Goal: Transaction & Acquisition: Purchase product/service

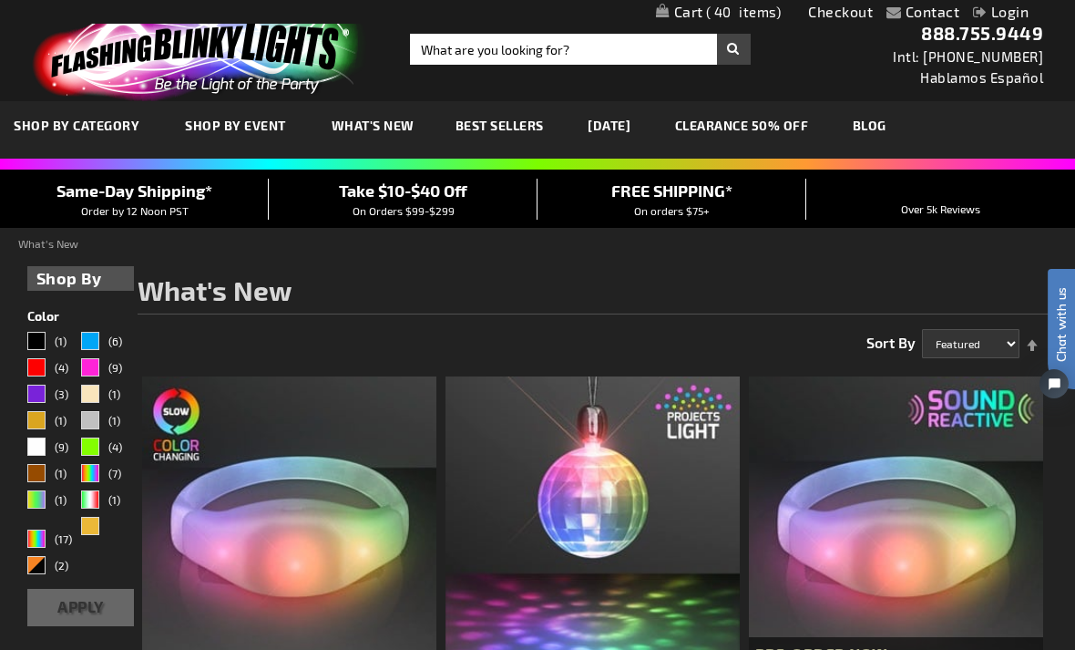
click at [710, 13] on span "40" at bounding box center [744, 12] width 76 height 16
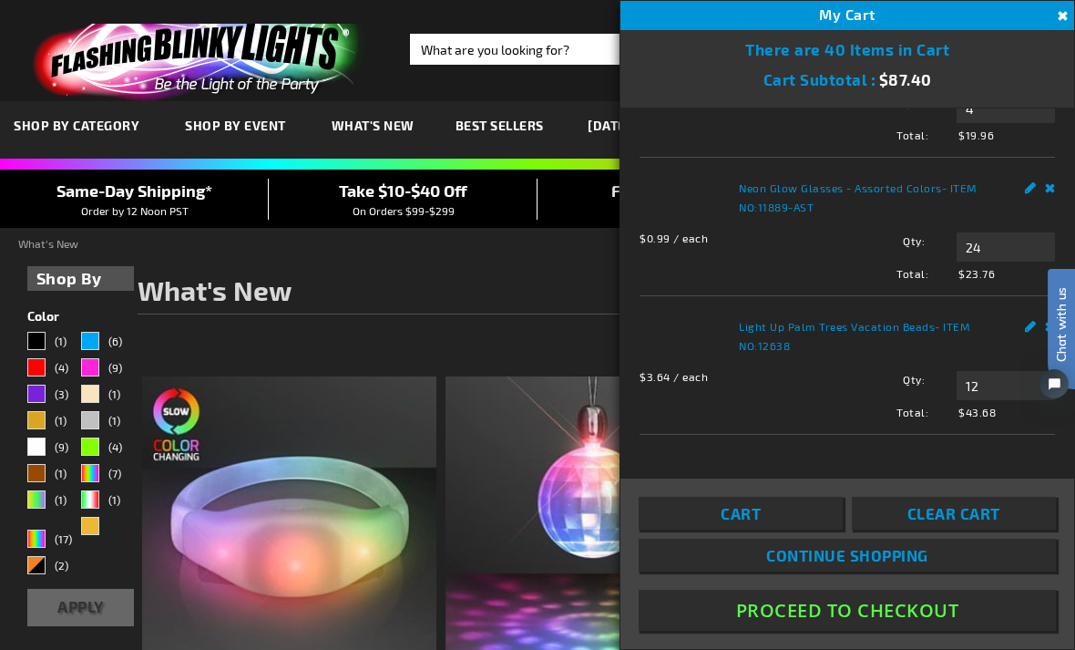
scroll to position [178, 0]
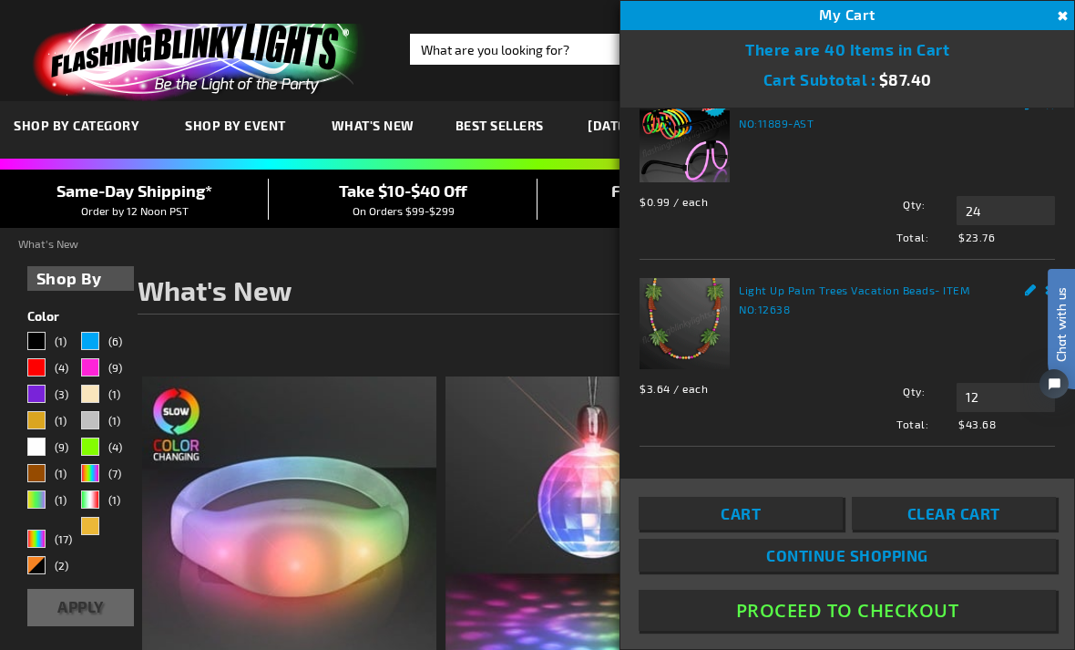
click at [779, 529] on link "Cart" at bounding box center [741, 513] width 204 height 33
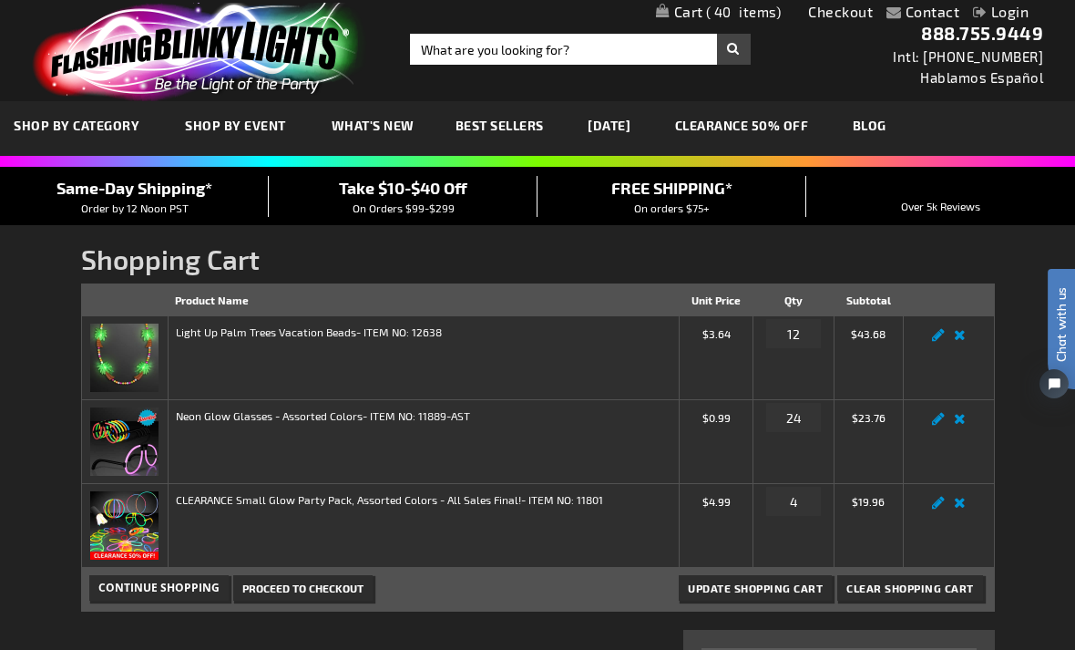
click at [305, 590] on span "Proceed to Checkout" at bounding box center [302, 587] width 121 height 13
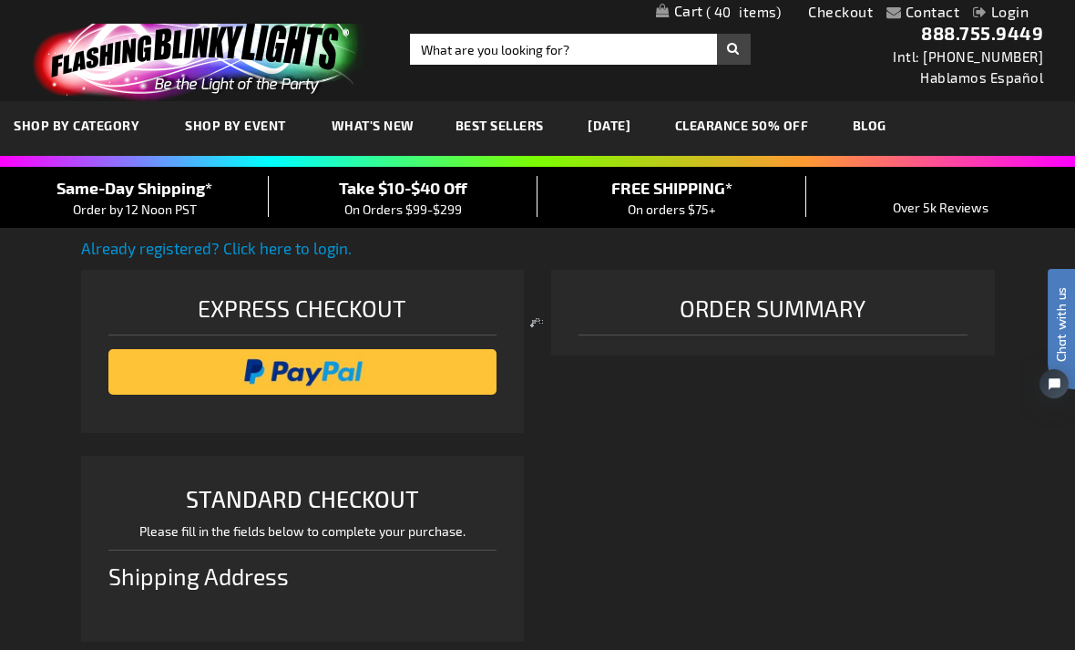
select select "US"
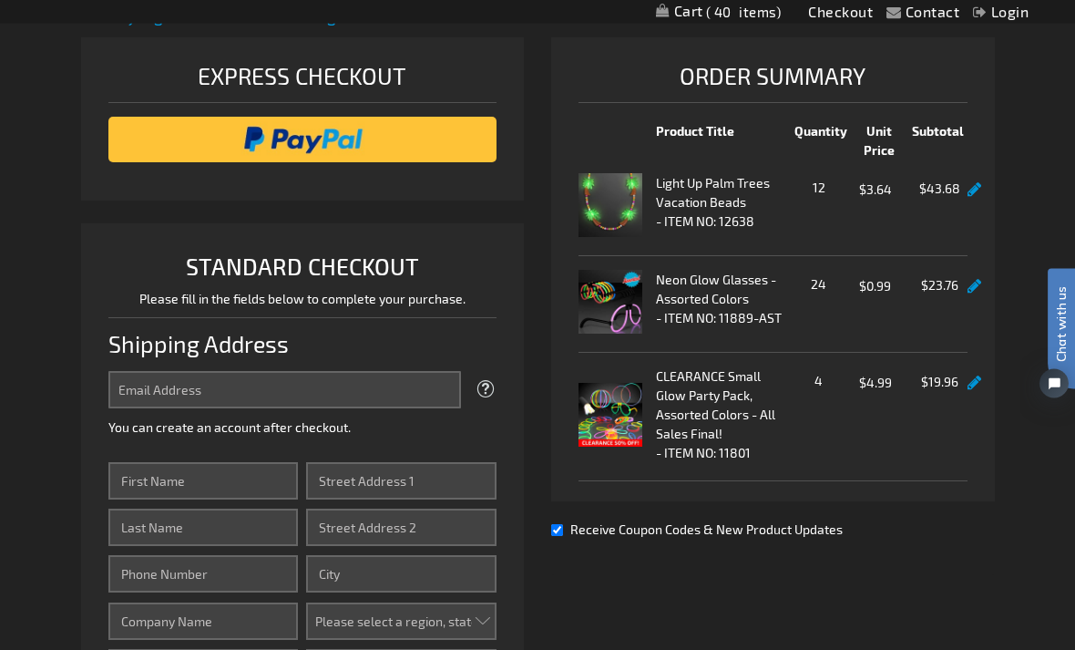
scroll to position [232, 0]
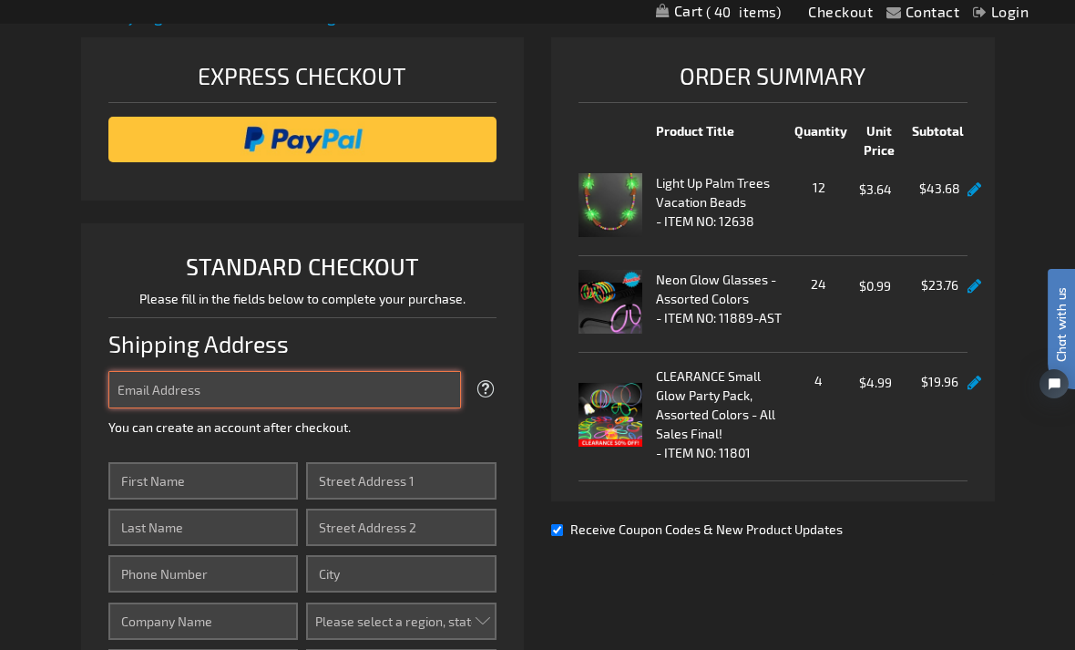
click at [137, 393] on input "Email Address" at bounding box center [285, 389] width 354 height 37
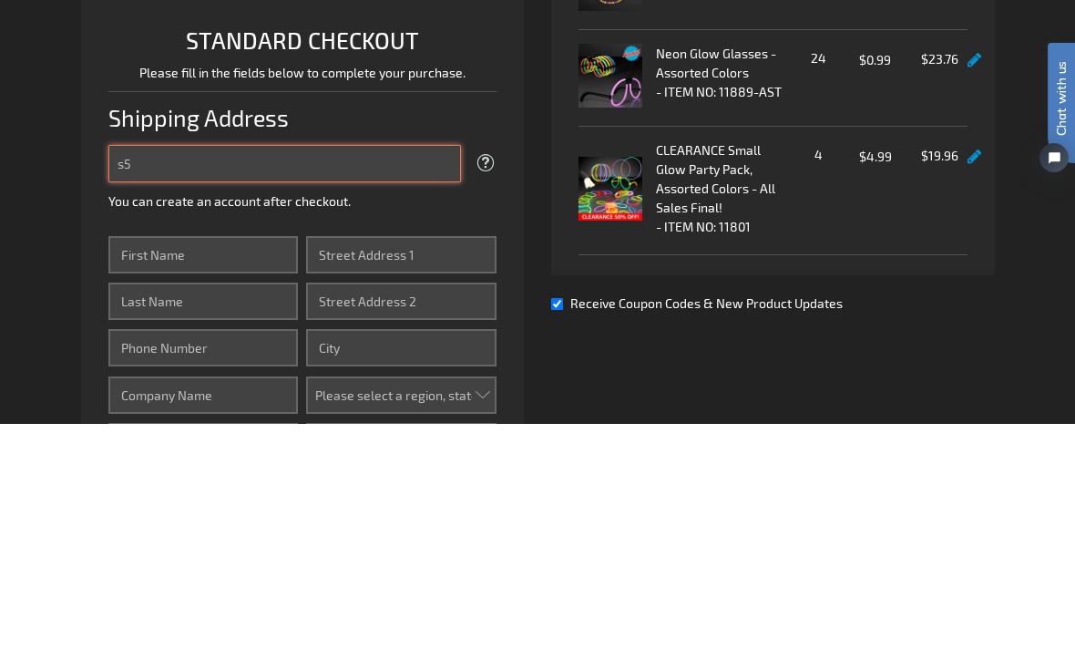
type input "s"
click at [277, 371] on input "WoodchuckS50W23525" at bounding box center [285, 389] width 354 height 37
type input "W"
click at [221, 371] on input "S50W23525" at bounding box center [285, 389] width 354 height 37
type input "S50W23525WoodchuckLane"
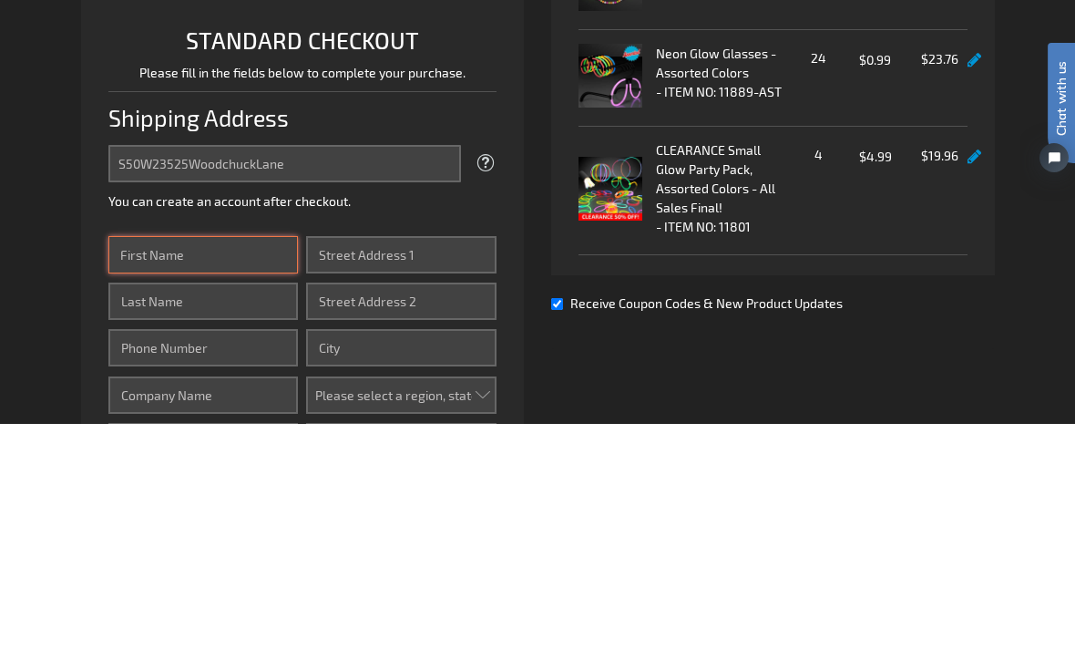
click at [187, 462] on input "First Name" at bounding box center [203, 480] width 190 height 37
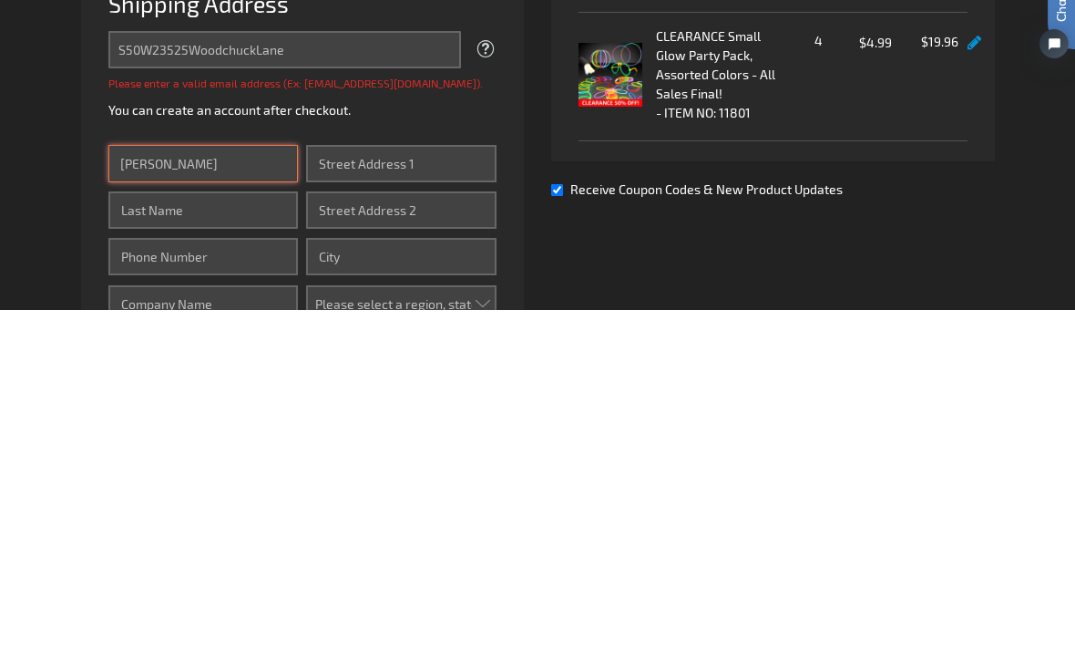
type input "[PERSON_NAME]"
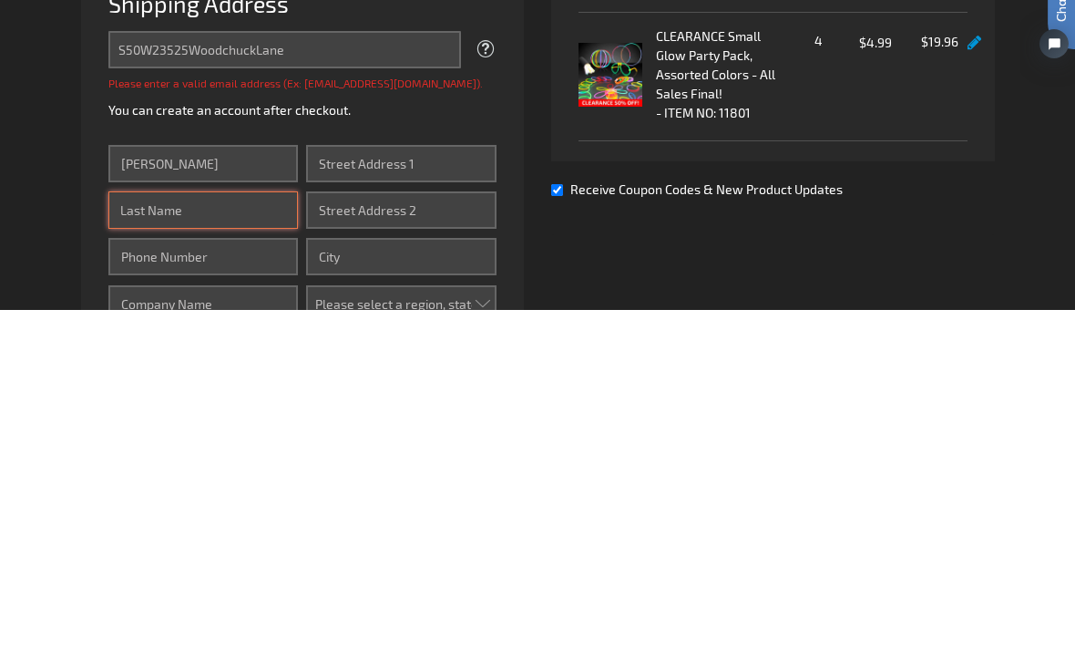
click at [156, 531] on input "Last Name" at bounding box center [203, 549] width 190 height 37
type input "[PERSON_NAME]"
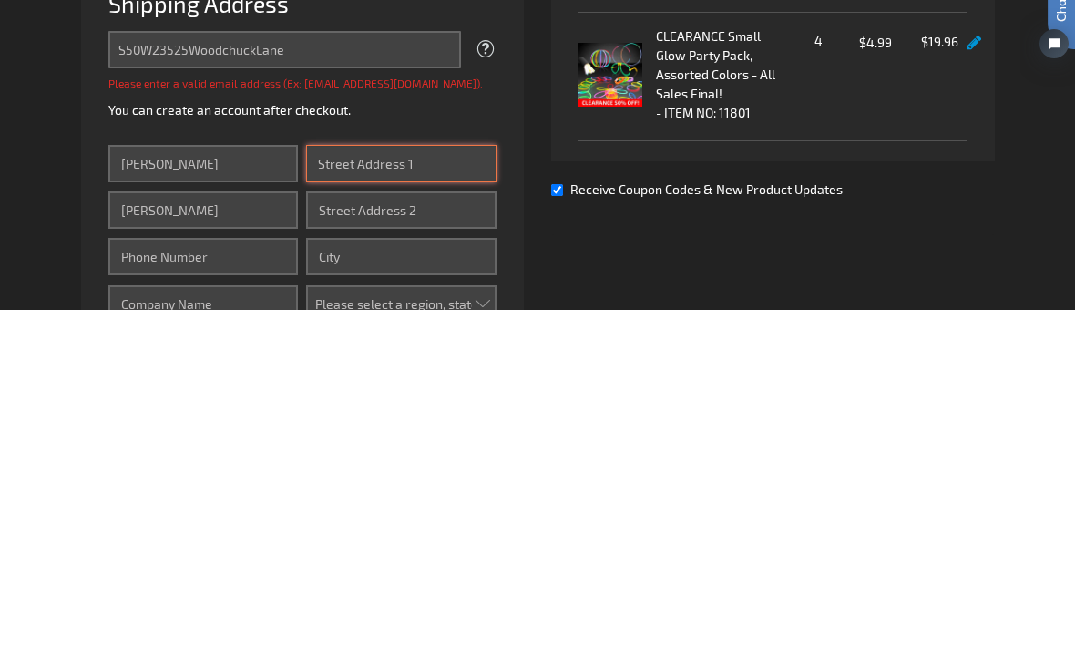
click at [345, 485] on input "Street Address: Line 1" at bounding box center [401, 503] width 190 height 37
type input "S50W23525 Woodchuck"
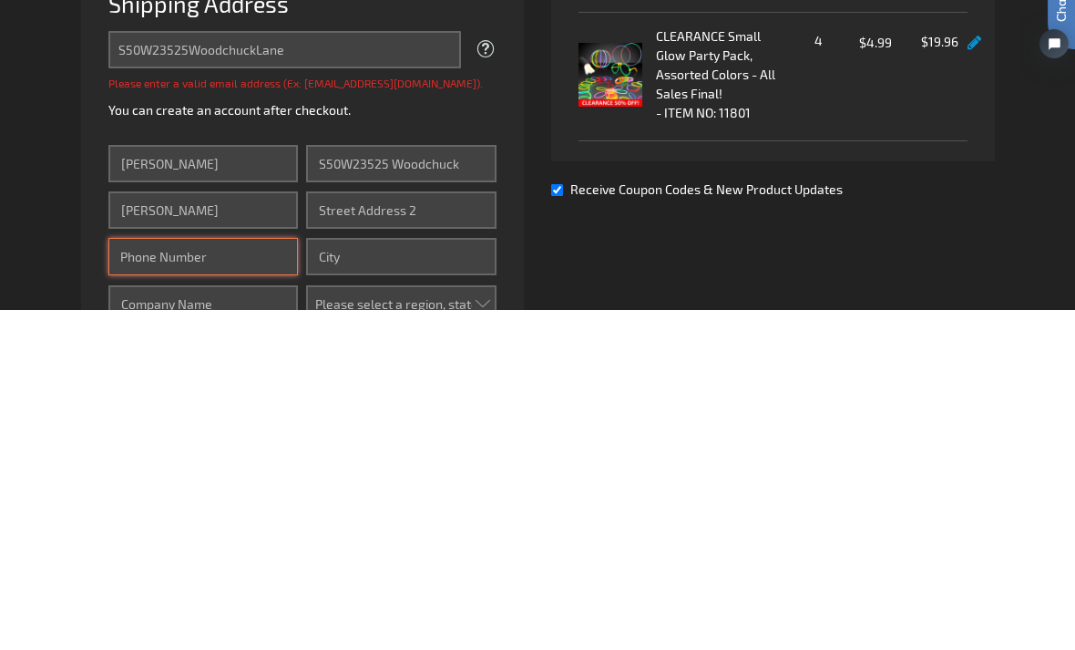
click at [175, 578] on input "Phone Number" at bounding box center [203, 596] width 190 height 37
type input "2623915216"
click at [354, 578] on input "City" at bounding box center [401, 596] width 190 height 37
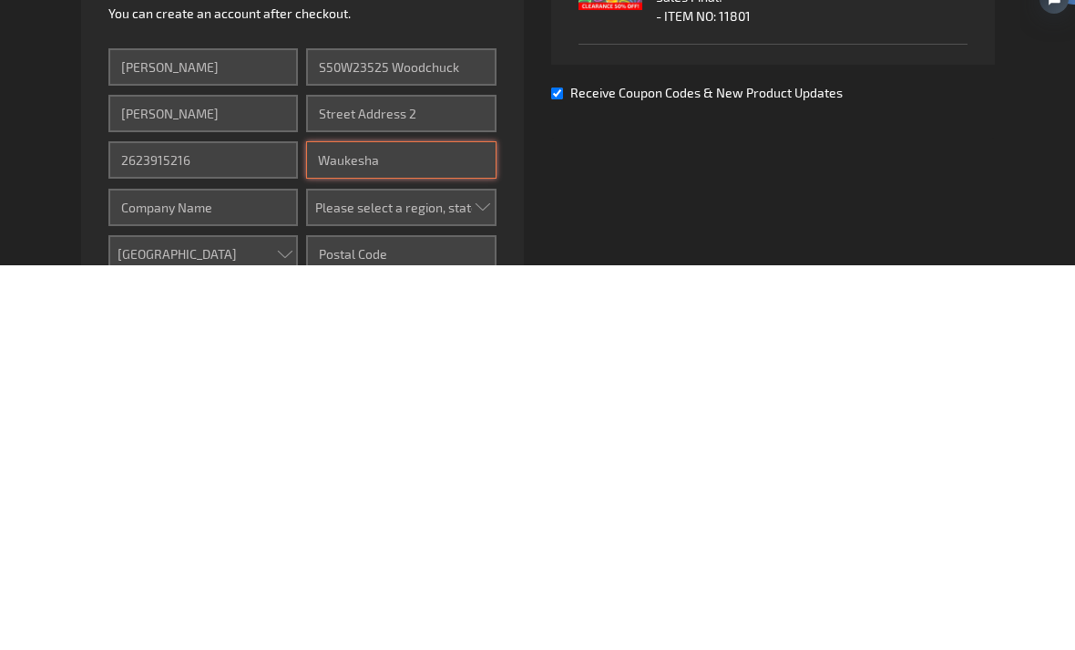
scroll to position [285, 0]
type input "Waukesha"
click at [481, 572] on select "Please select a region, state or province. [US_STATE] [US_STATE] [US_STATE] [US…" at bounding box center [401, 590] width 190 height 37
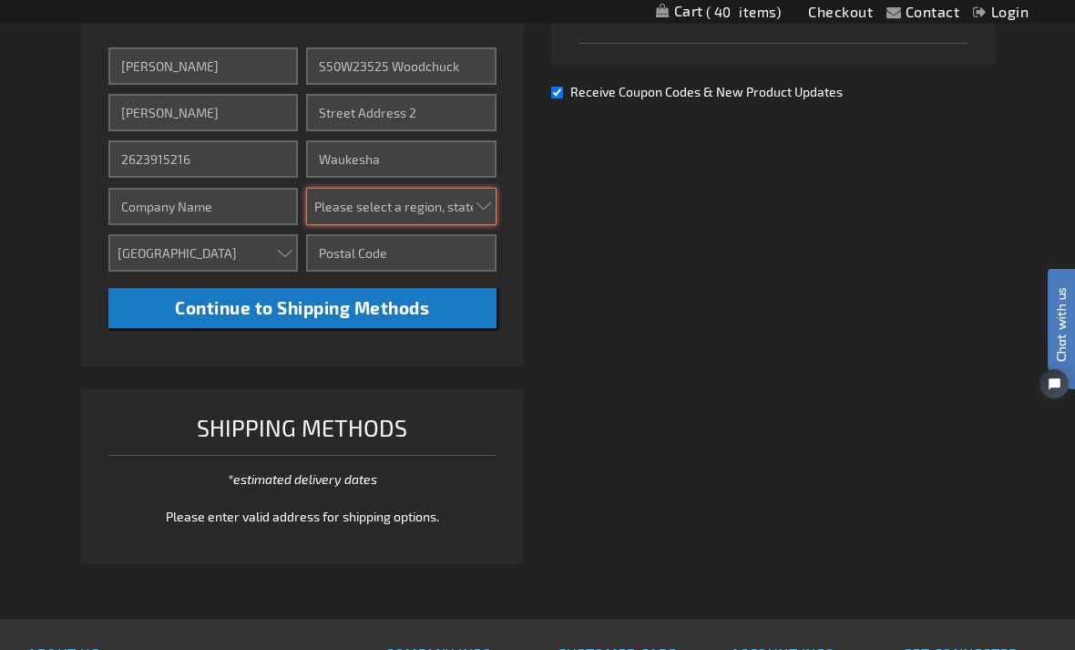
select select "64"
click at [376, 260] on input "Zip/Postal Code" at bounding box center [401, 252] width 190 height 37
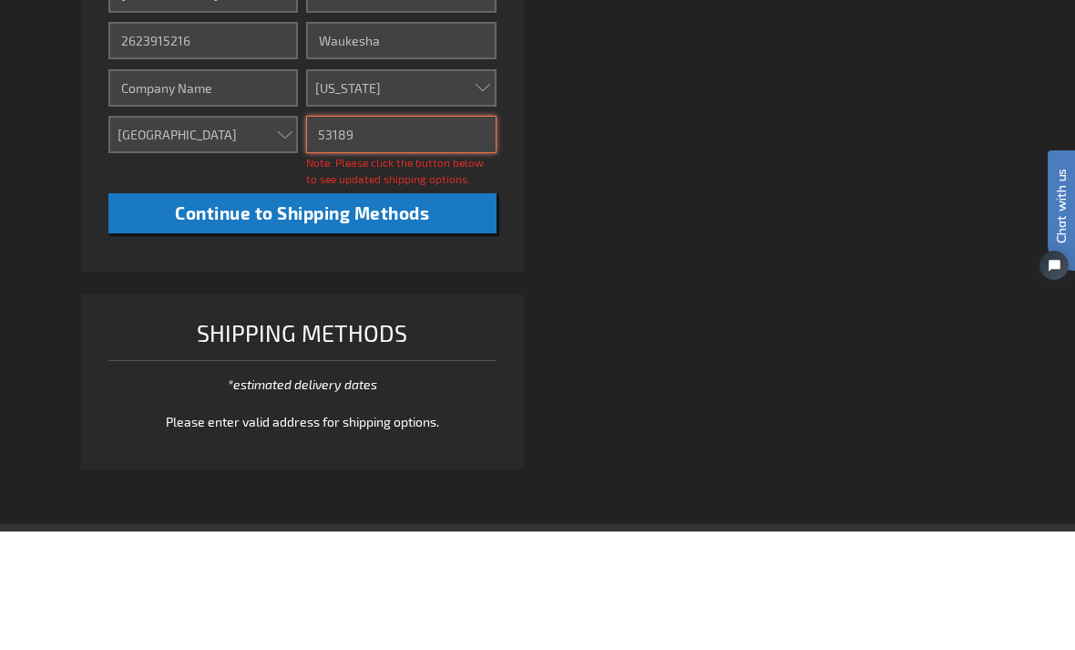
type input "53189"
click at [371, 321] on span "Continue to Shipping Methods" at bounding box center [302, 331] width 254 height 21
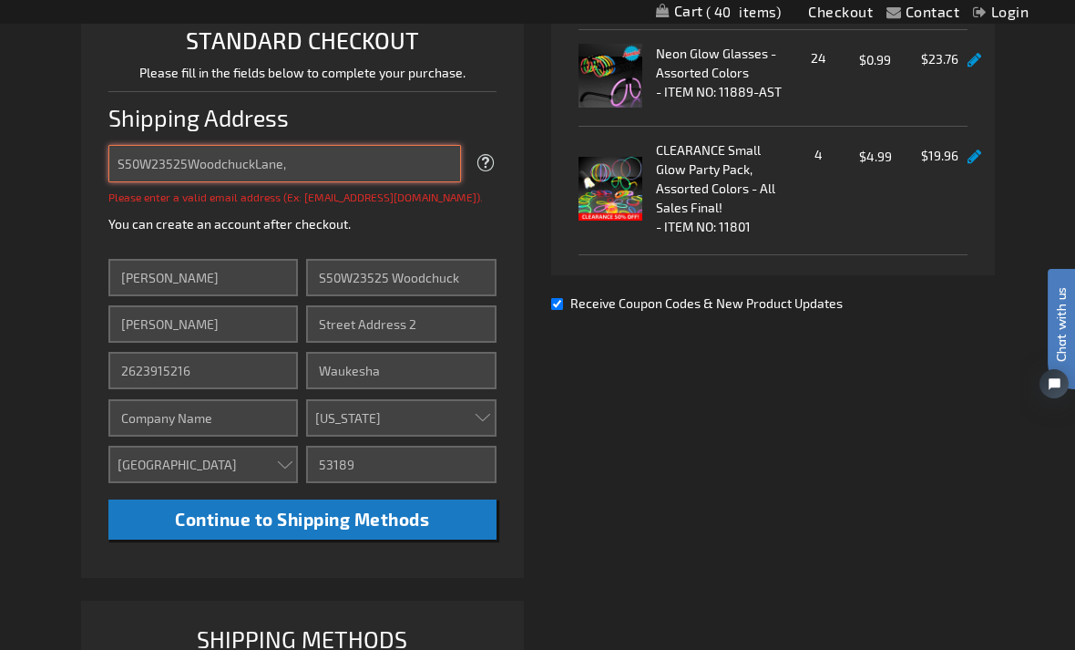
click at [320, 167] on input "S50W23525WoodchuckLane," at bounding box center [285, 163] width 354 height 37
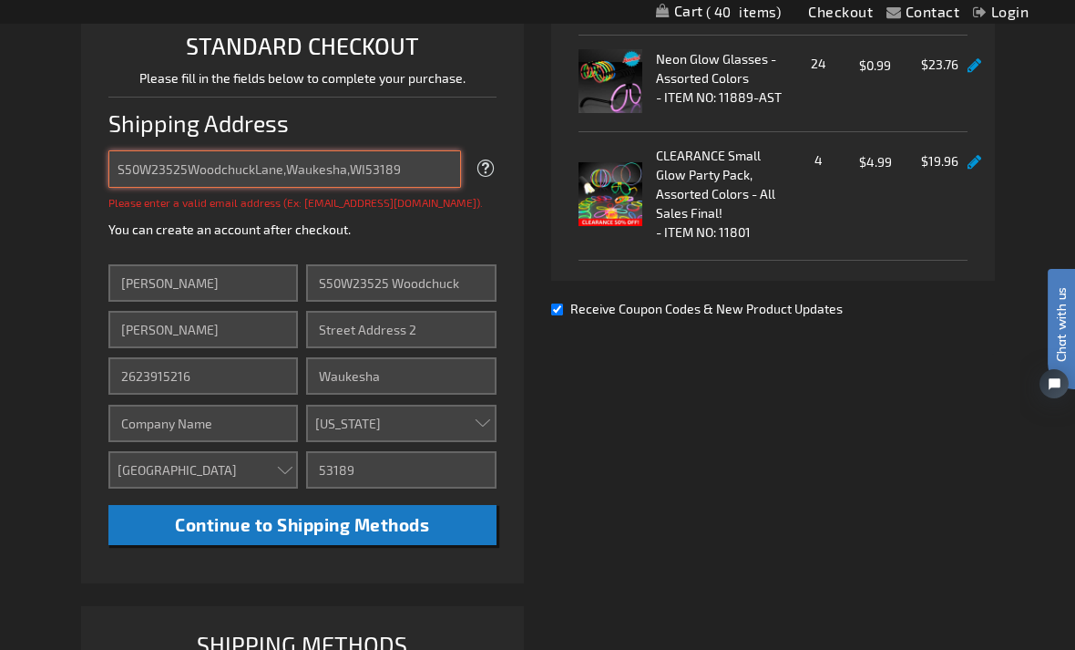
scroll to position [452, 0]
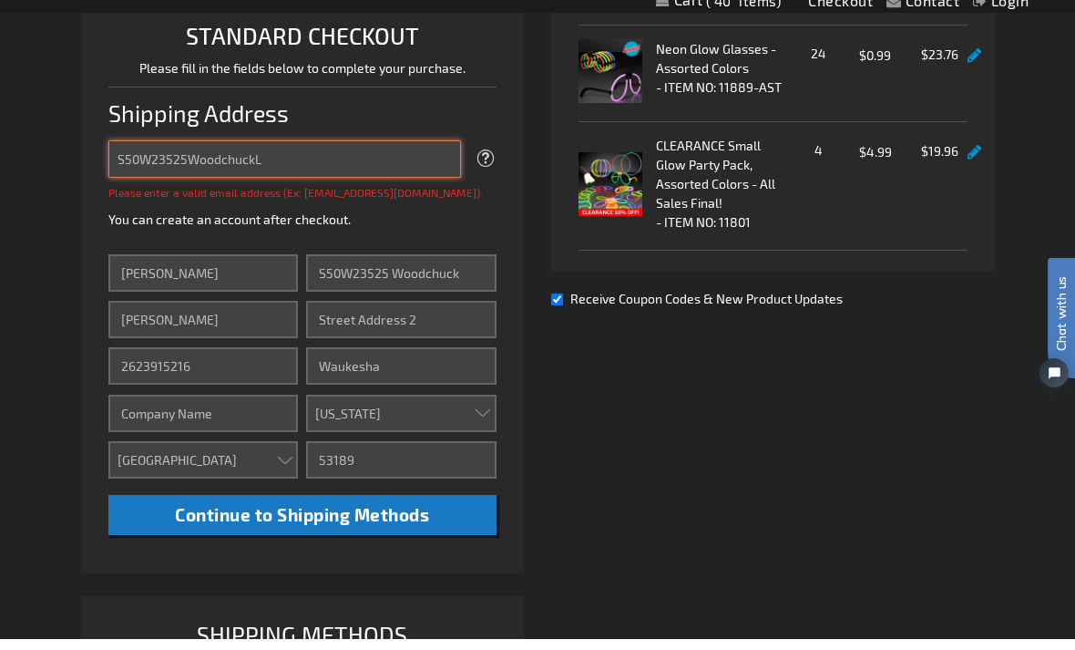
type input "S50W23525Woodchuck"
type input "[EMAIL_ADDRESS][DOMAIN_NAME]"
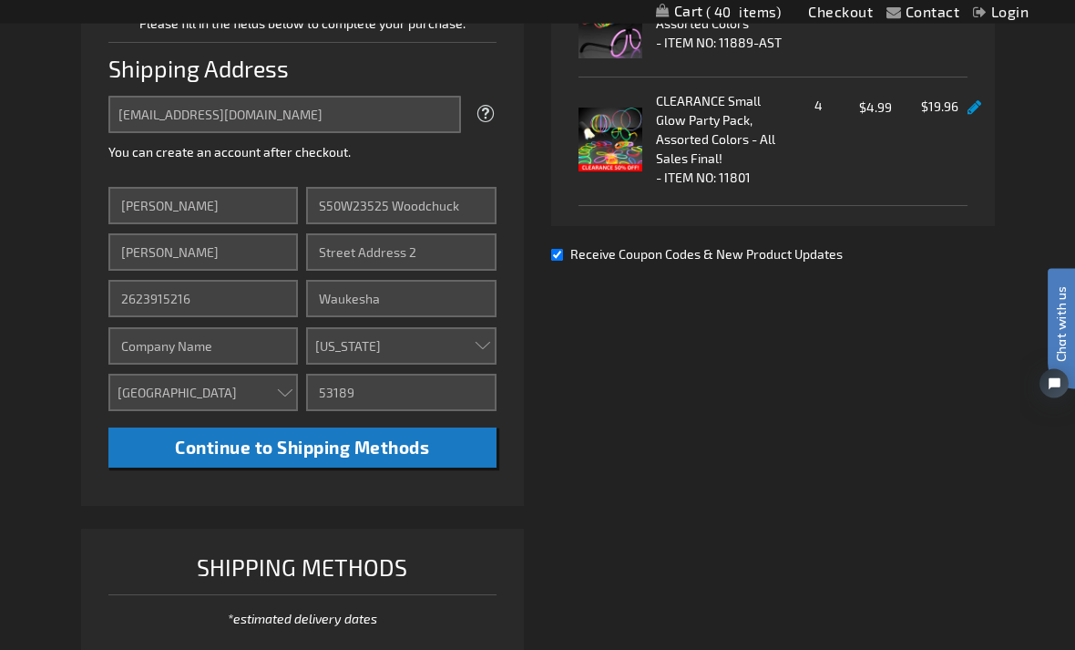
scroll to position [508, 0]
click at [338, 454] on span "Continue to Shipping Methods" at bounding box center [302, 447] width 254 height 21
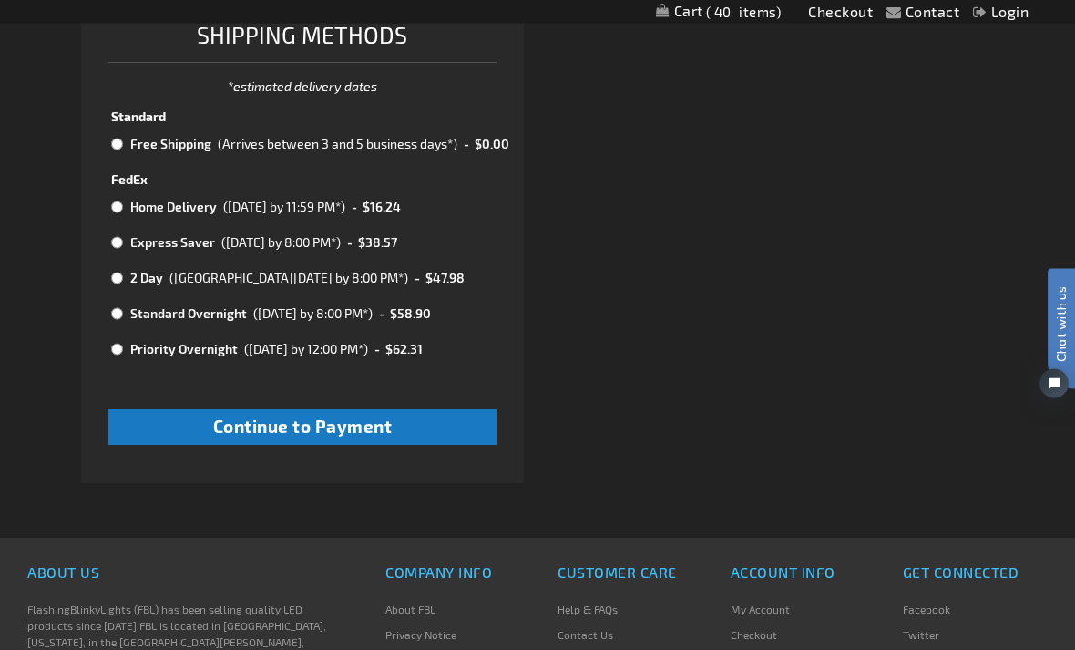
click at [415, 440] on button "Continue to Payment" at bounding box center [302, 428] width 389 height 36
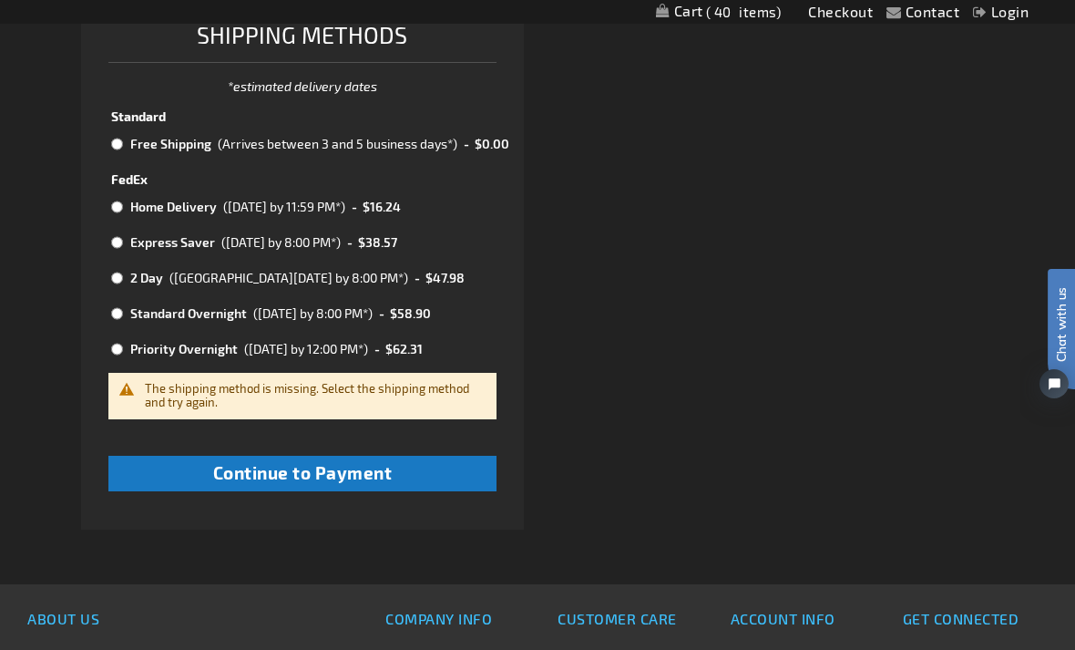
click at [131, 142] on td "Free Shipping" at bounding box center [169, 144] width 87 height 24
radio input "true"
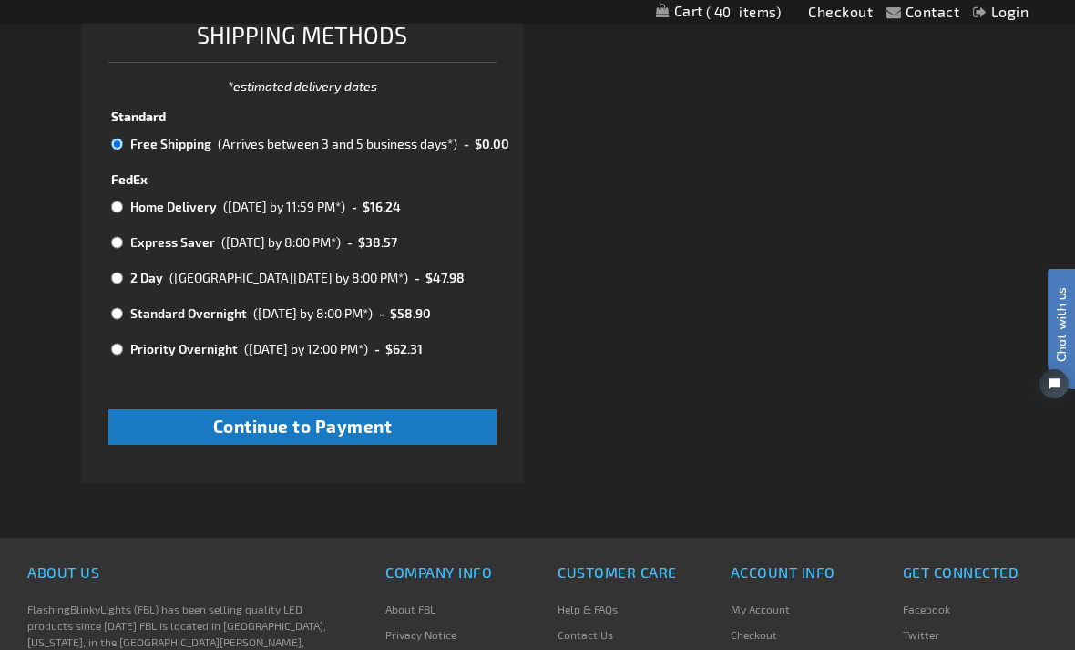
click at [296, 437] on span "Continue to Payment" at bounding box center [303, 426] width 180 height 21
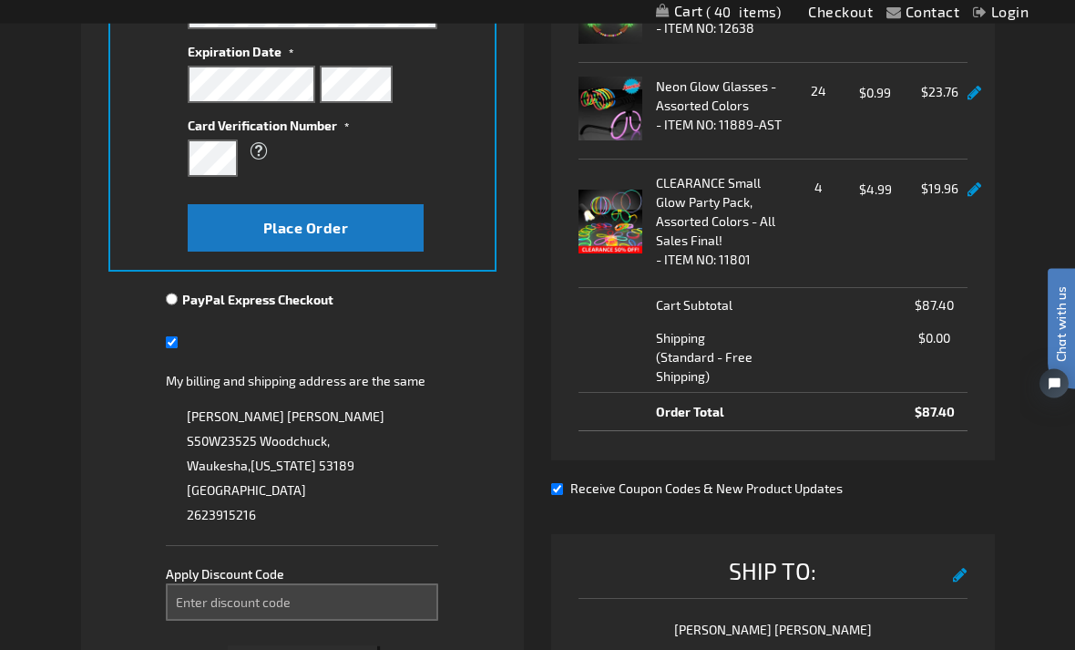
scroll to position [426, 0]
click at [217, 605] on input "Enter discount code" at bounding box center [302, 601] width 272 height 37
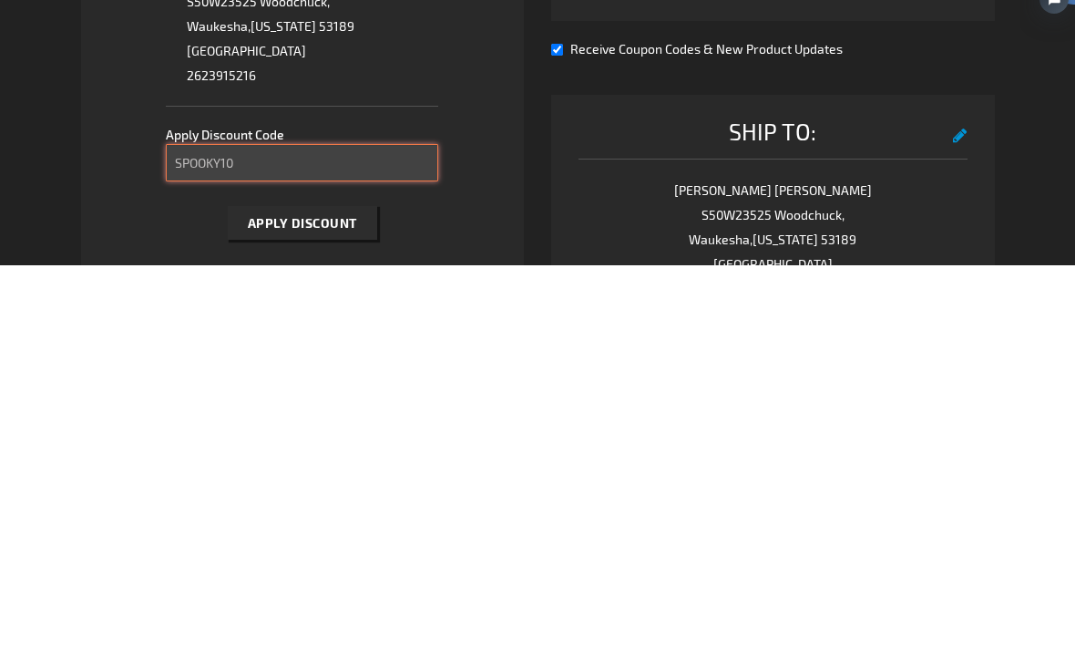
type input "SPOOKY10"
click at [324, 591] on button "Apply Discount" at bounding box center [302, 608] width 149 height 34
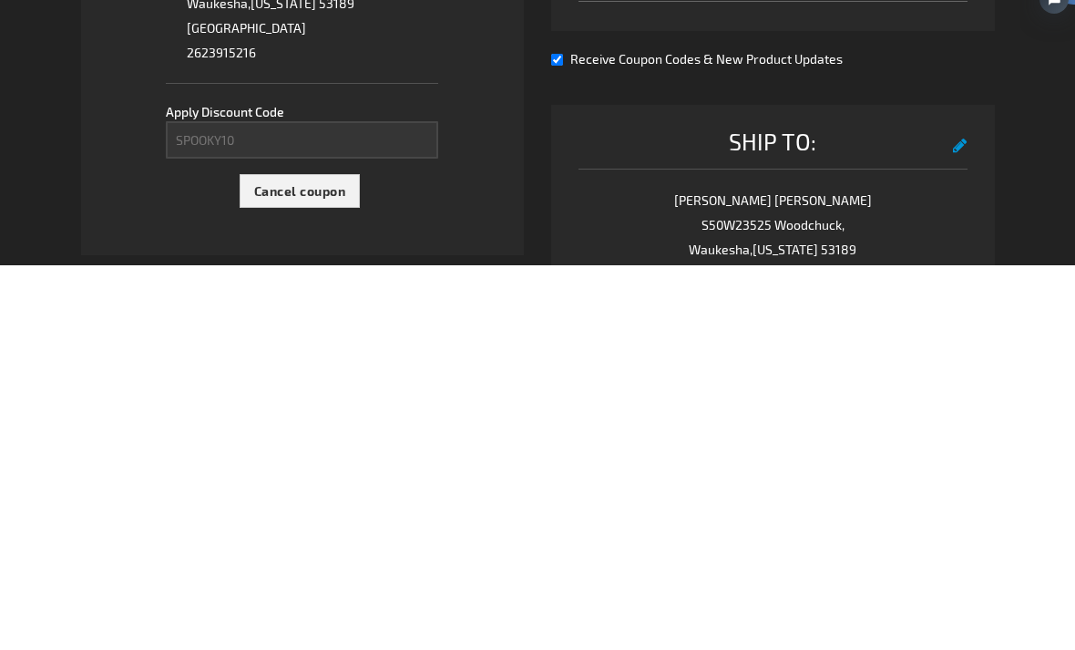
scroll to position [507, 0]
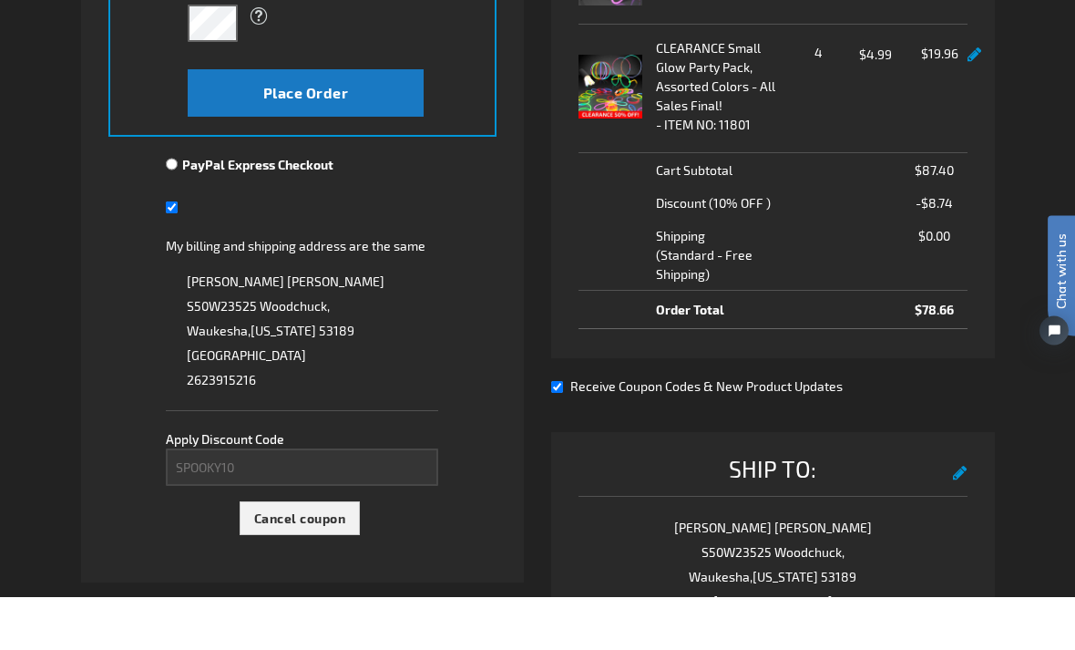
click at [344, 138] on span "Place Order" at bounding box center [306, 146] width 86 height 17
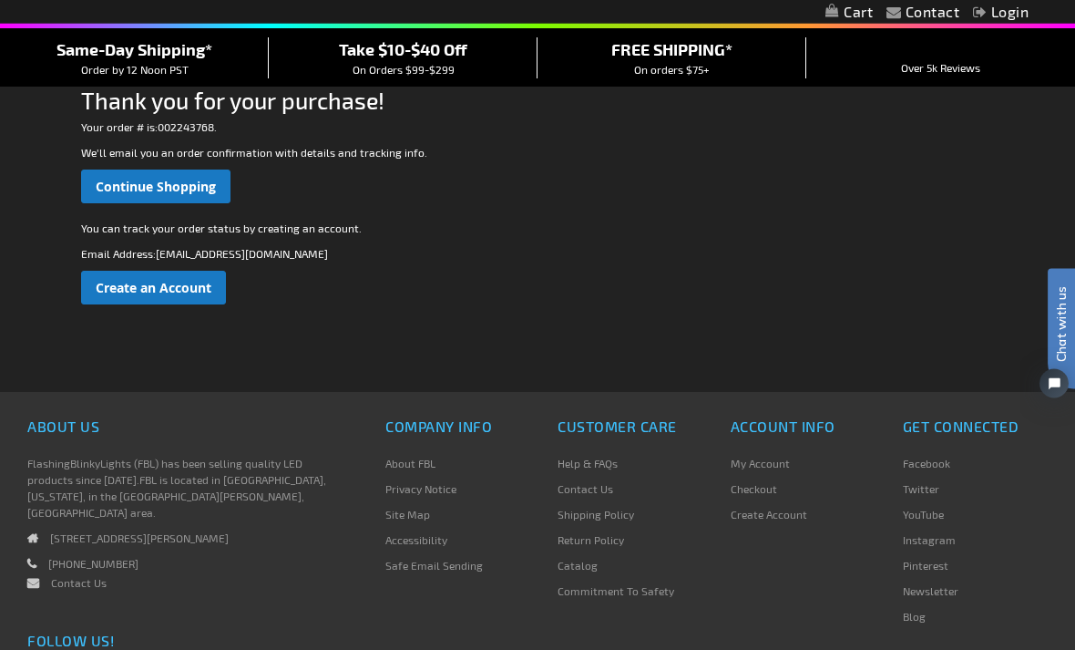
scroll to position [139, 0]
